Goal: Navigation & Orientation: Find specific page/section

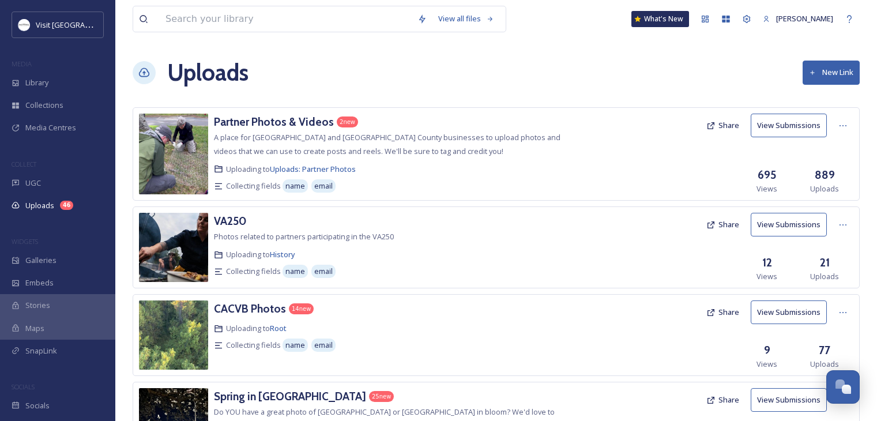
scroll to position [456, 0]
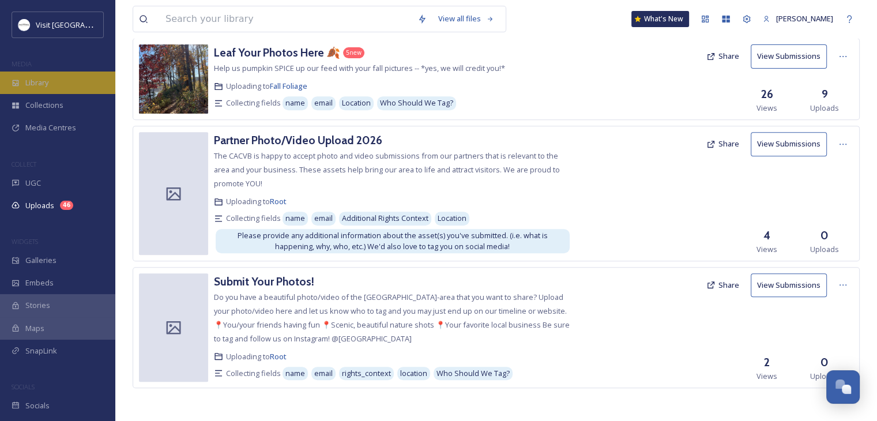
click at [60, 81] on div "Library" at bounding box center [57, 82] width 115 height 22
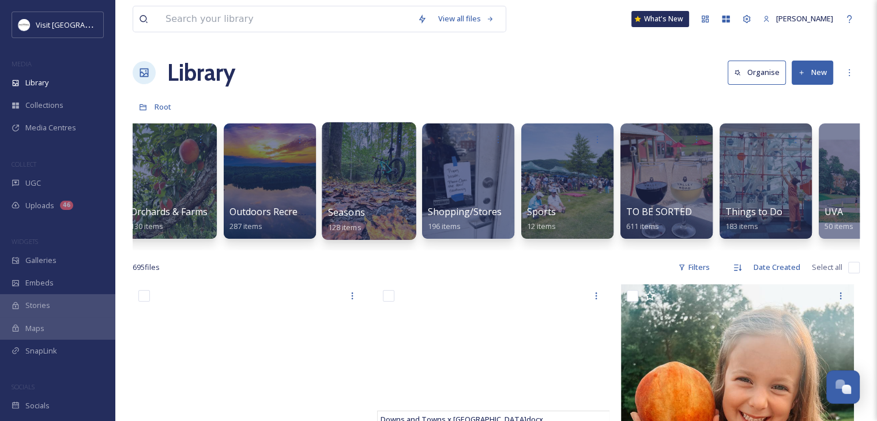
scroll to position [0, 1110]
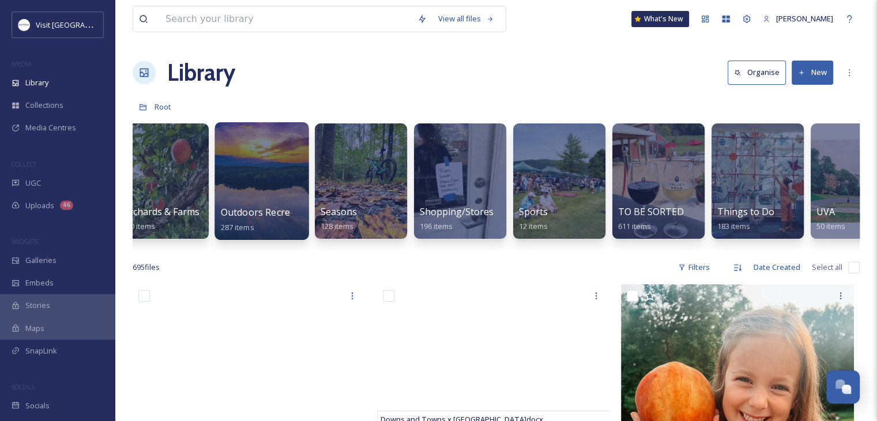
click at [246, 206] on span "Outdoors Recreation/Parks" at bounding box center [281, 212] width 121 height 13
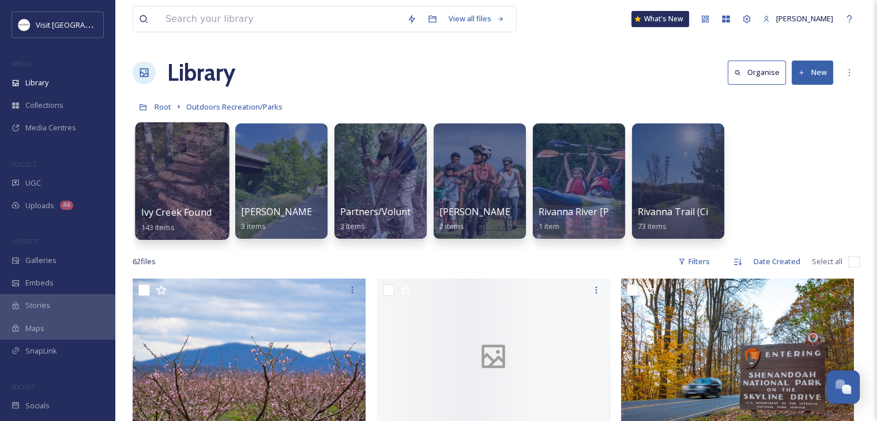
click at [172, 202] on div at bounding box center [182, 181] width 94 height 118
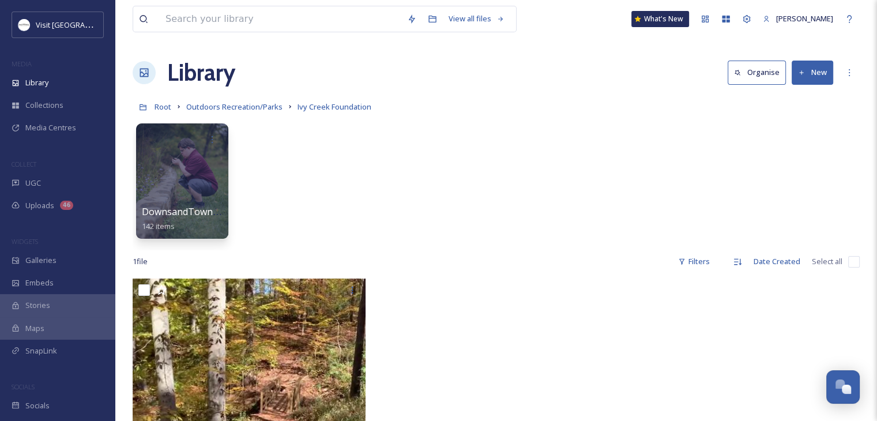
click at [172, 202] on div at bounding box center [182, 180] width 92 height 115
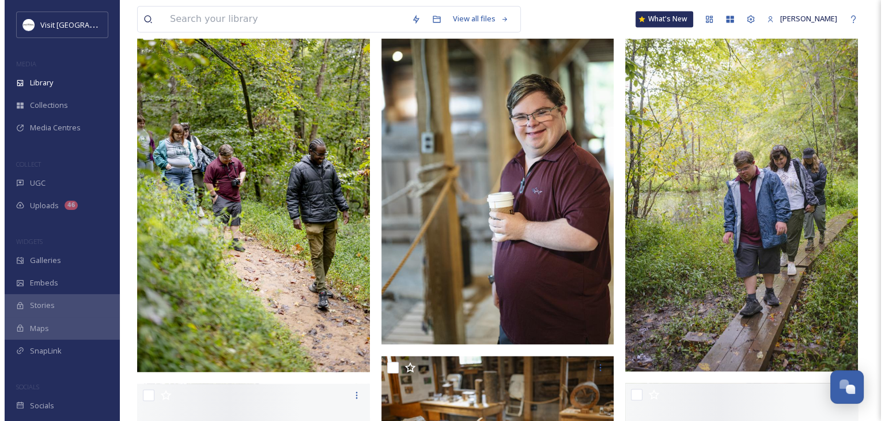
scroll to position [1752, 0]
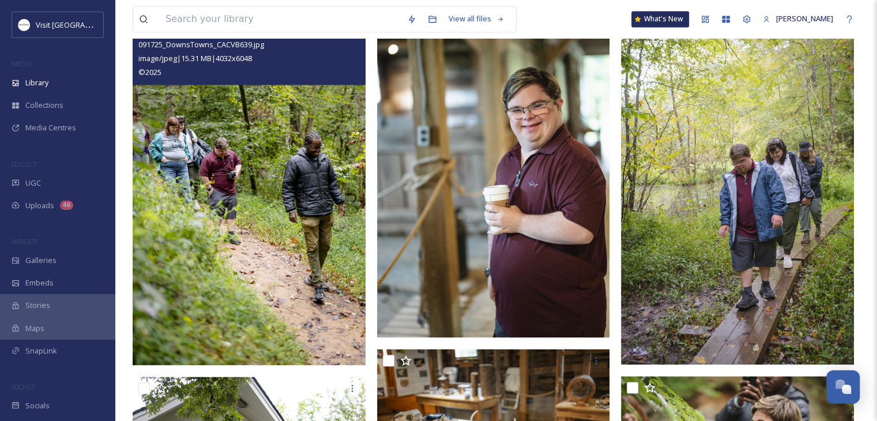
click at [210, 149] on img at bounding box center [249, 190] width 233 height 349
